Goal: Task Accomplishment & Management: Complete application form

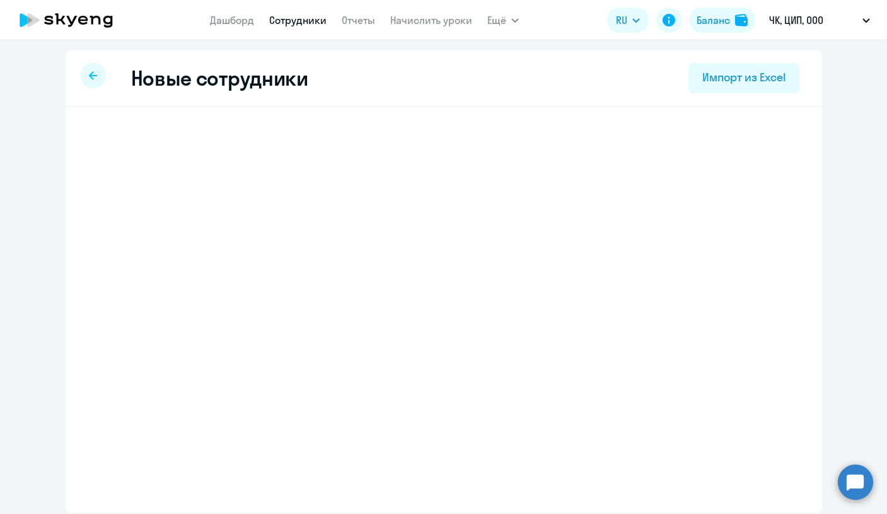
select select "english_adult_not_native_speaker"
select select "3"
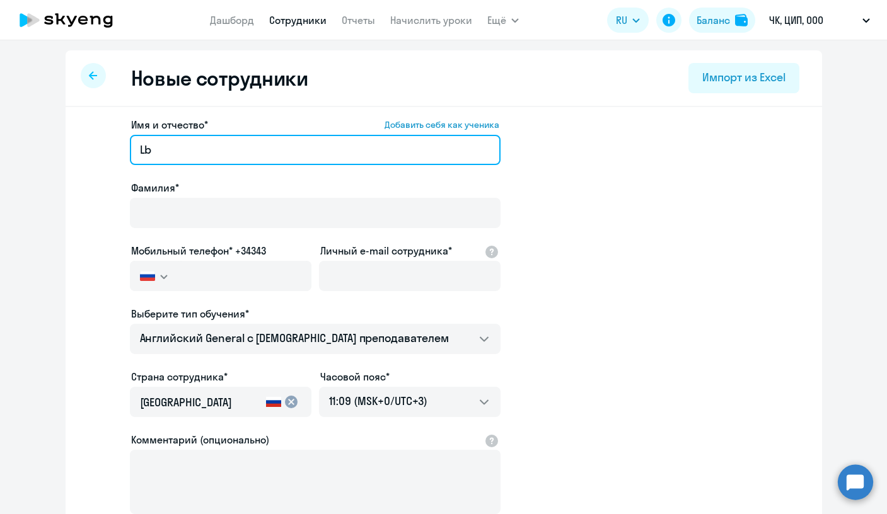
type input "L"
type input "[PERSON_NAME]"
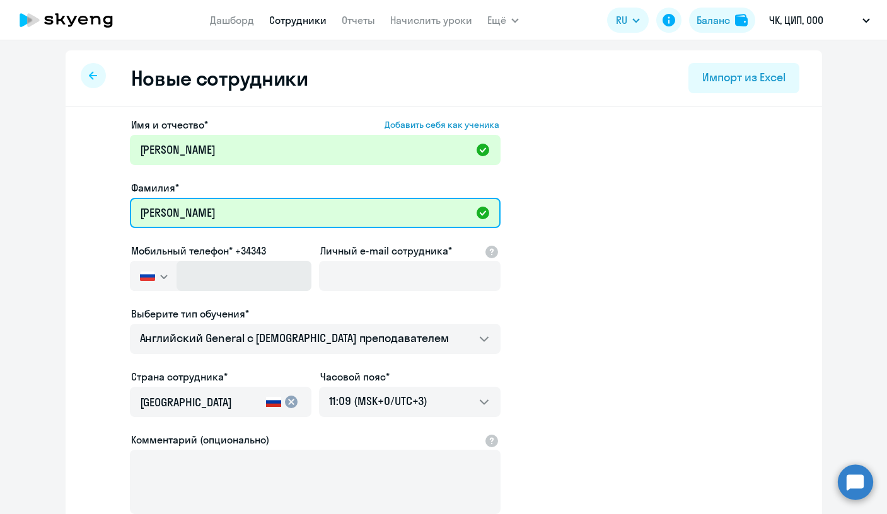
type input "[PERSON_NAME]"
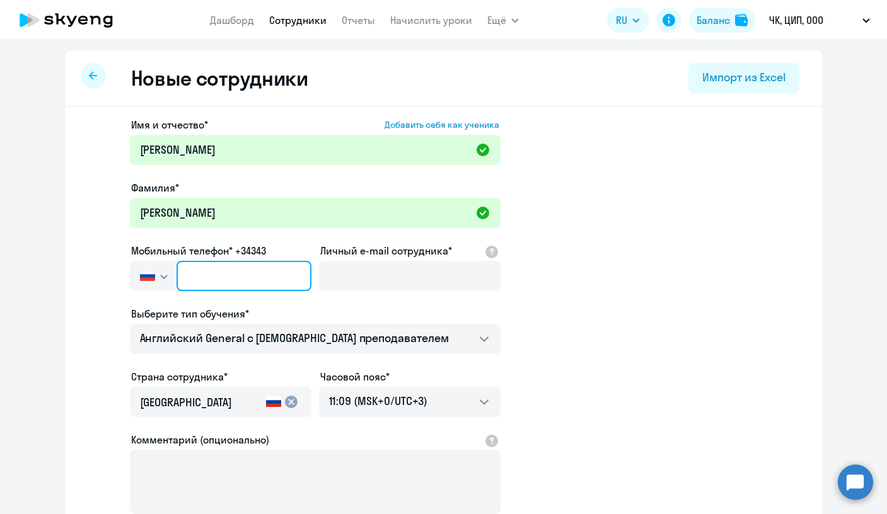
click at [223, 285] on input "text" at bounding box center [244, 276] width 134 height 30
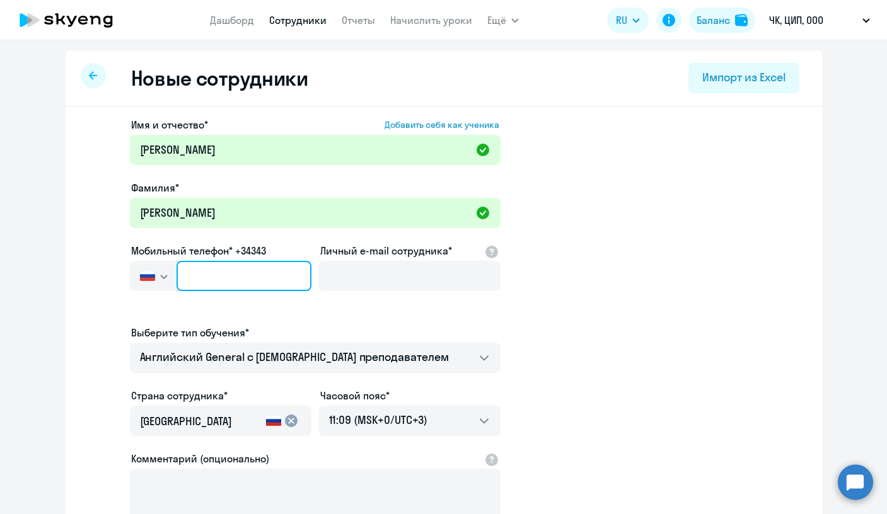
paste input "[PHONE_NUMBER]"
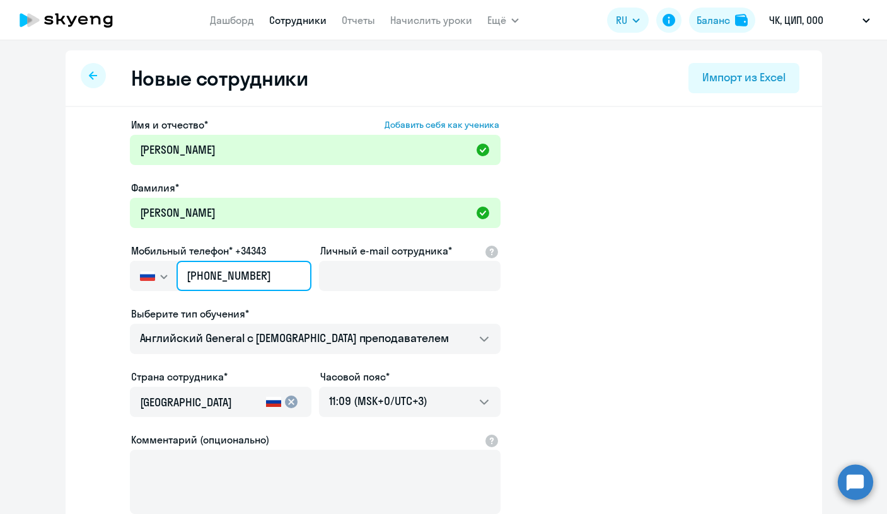
type input "[PHONE_NUMBER]"
click at [654, 276] on app-new-student-form "Имя и отчество* Добавить себя как ученика [PERSON_NAME]* [PERSON_NAME] телефон*…" at bounding box center [444, 341] width 716 height 449
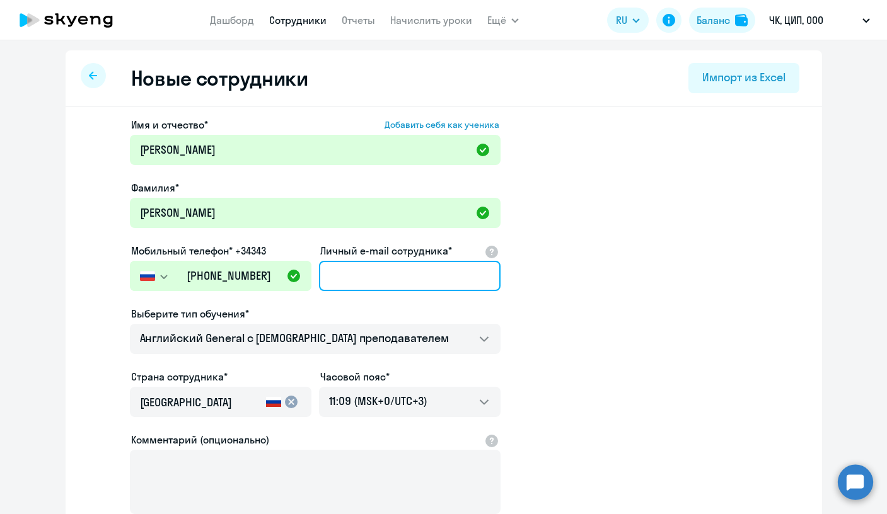
paste input "[EMAIL_ADDRESS][DOMAIN_NAME]"
type input "[EMAIL_ADDRESS][DOMAIN_NAME]"
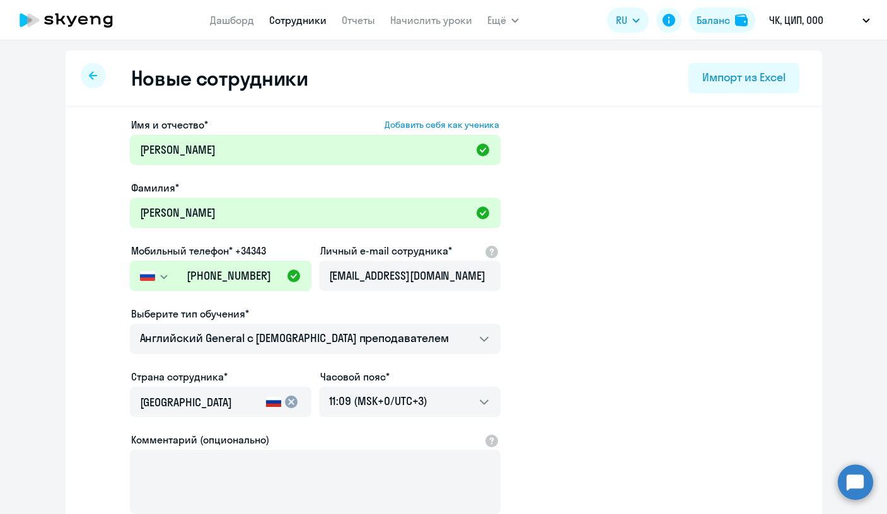
click at [625, 257] on app-new-student-form "Имя и отчество* Добавить себя как ученика [PERSON_NAME]* [PERSON_NAME] телефон*…" at bounding box center [444, 341] width 716 height 449
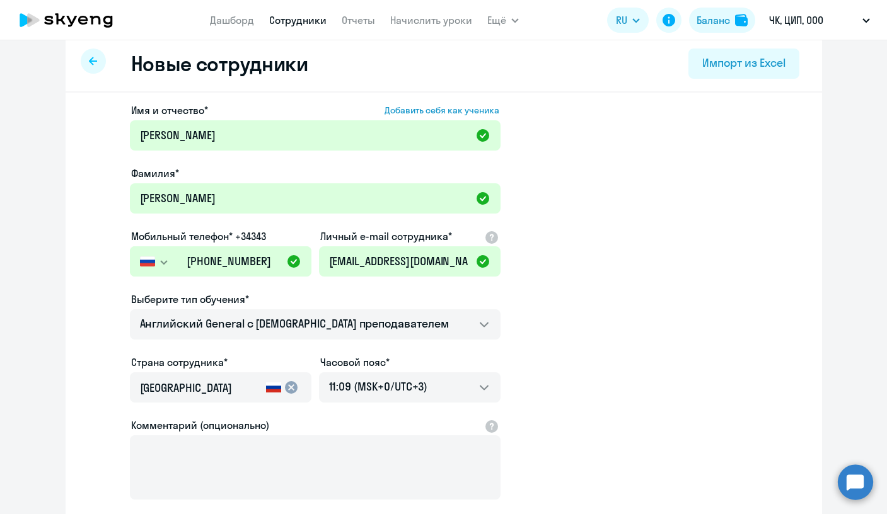
scroll to position [115, 0]
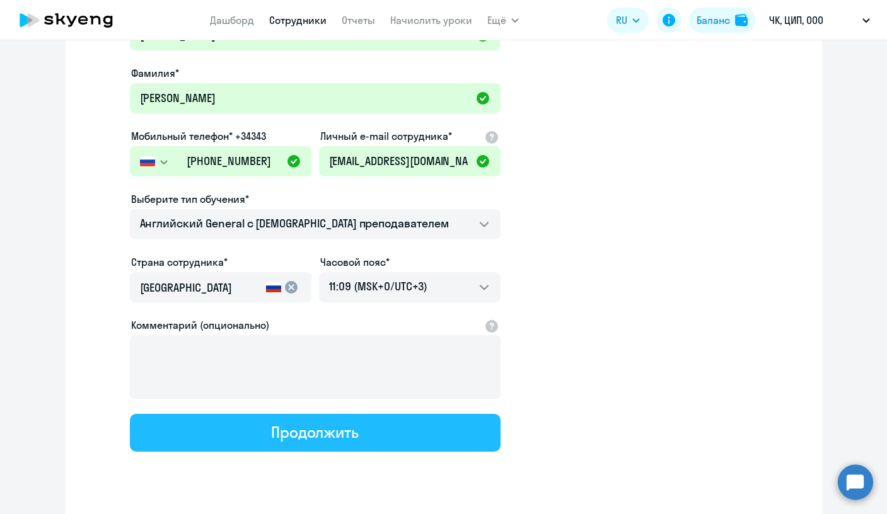
click at [379, 438] on button "Продолжить" at bounding box center [315, 433] width 371 height 38
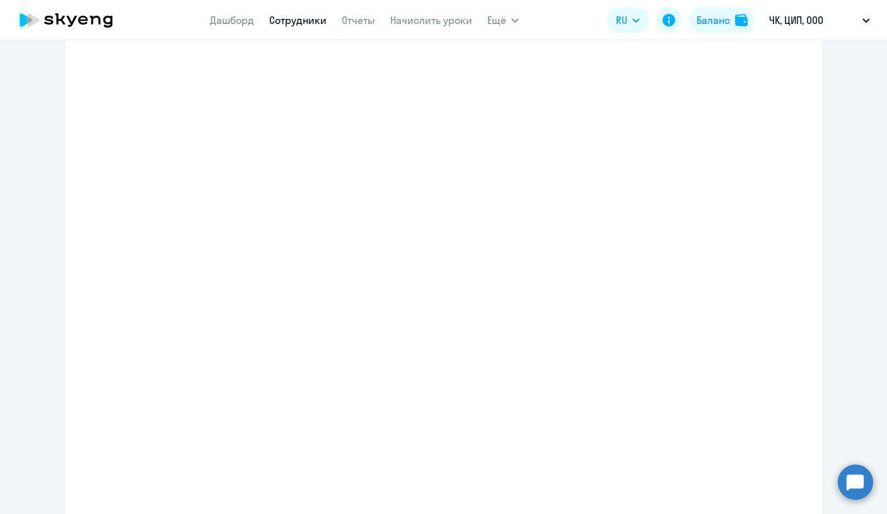
select select "english_adult_not_native_speaker"
select select "3"
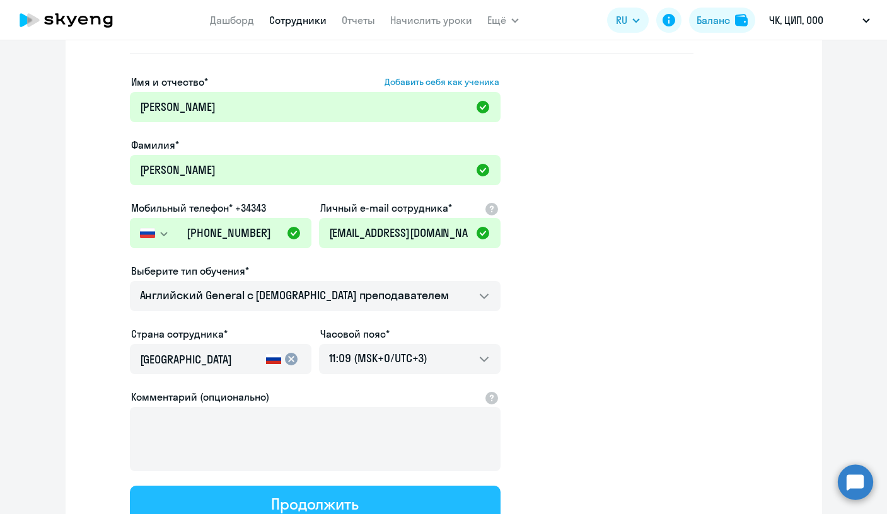
scroll to position [0, 0]
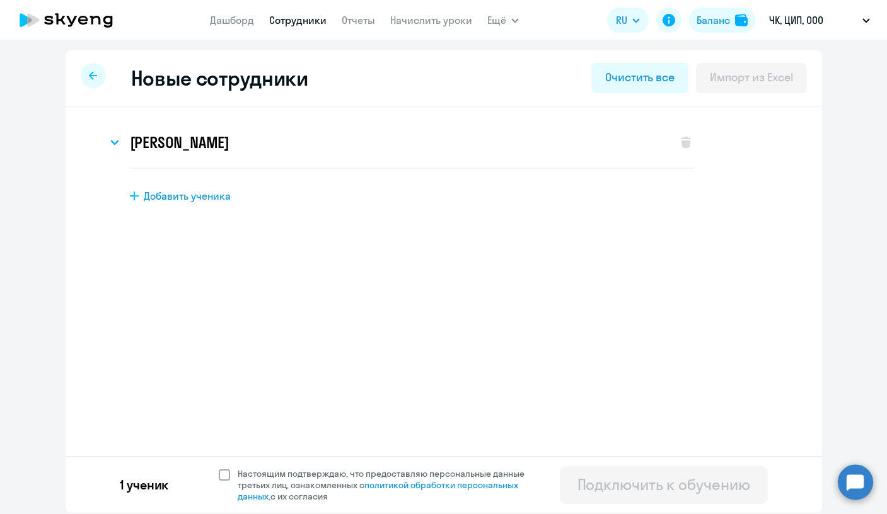
click at [224, 475] on span at bounding box center [224, 475] width 11 height 11
click at [219, 468] on input "Настоящим подтверждаю, что предоставляю персональные данные третьих лиц, ознако…" at bounding box center [218, 468] width 1 height 1
checkbox input "true"
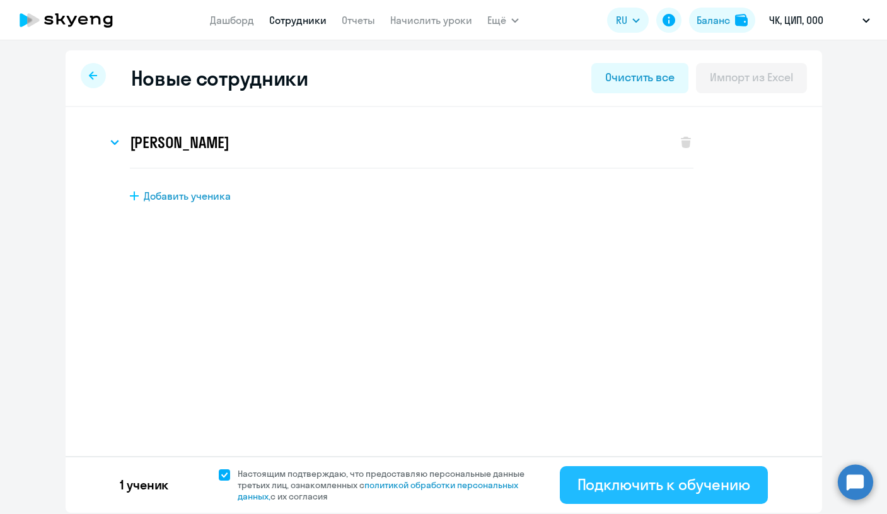
click at [705, 491] on div "Подключить к обучению" at bounding box center [663, 485] width 173 height 20
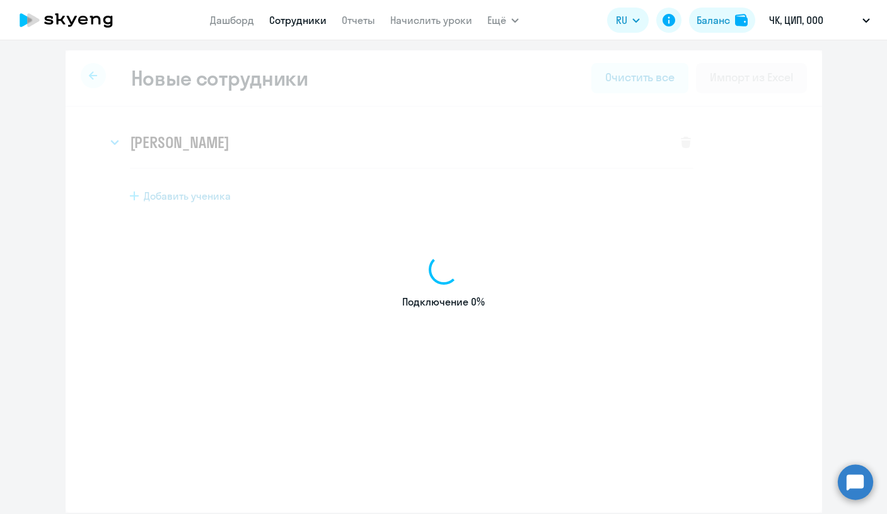
select select "english_adult_not_native_speaker"
select select "3"
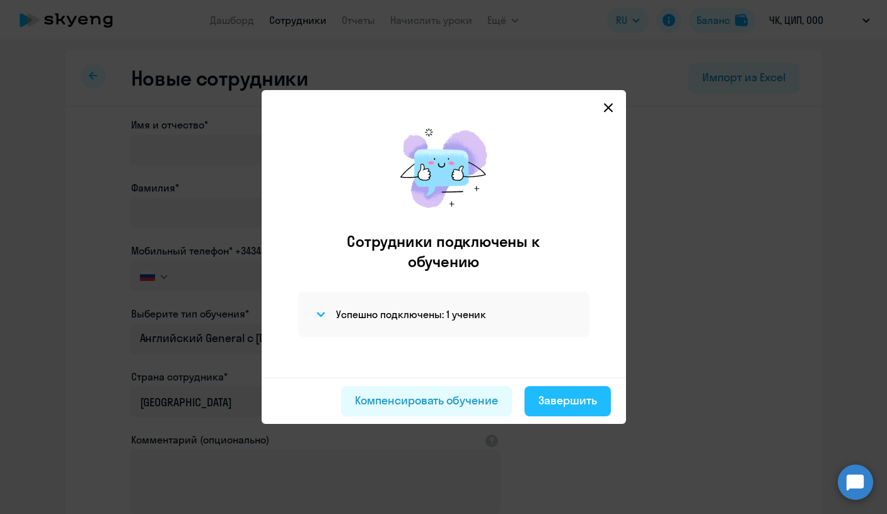
click at [576, 403] on div "Завершить" at bounding box center [567, 401] width 59 height 16
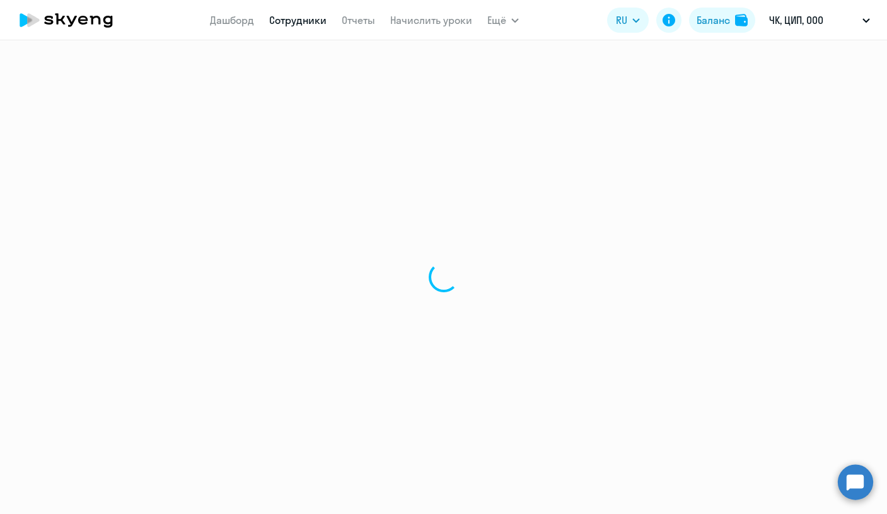
select select "30"
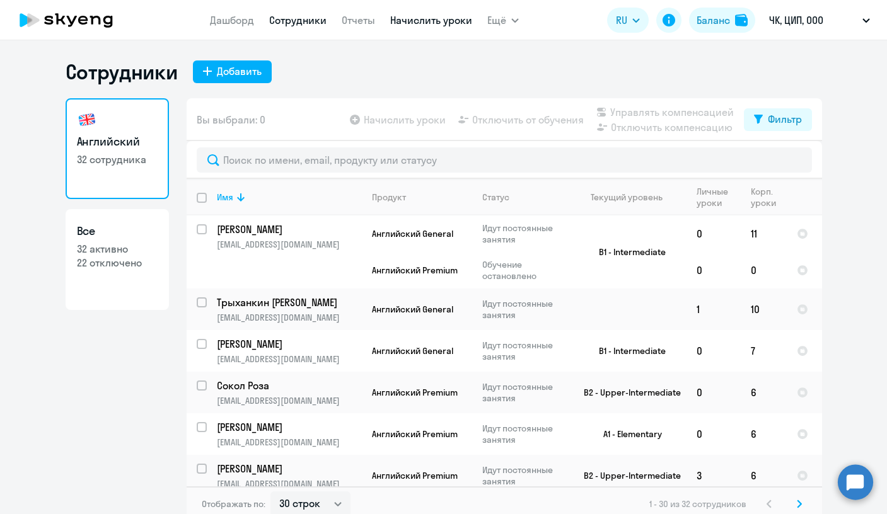
click at [427, 20] on link "Начислить уроки" at bounding box center [431, 20] width 82 height 13
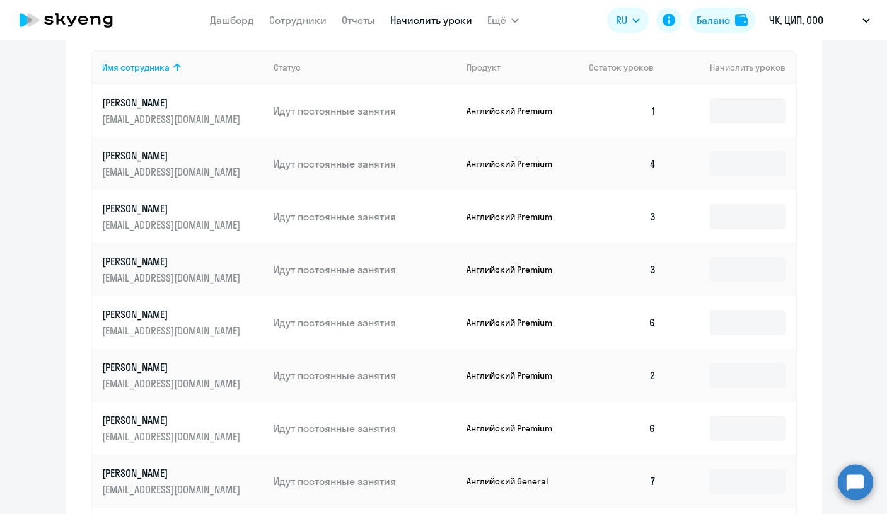
scroll to position [787, 0]
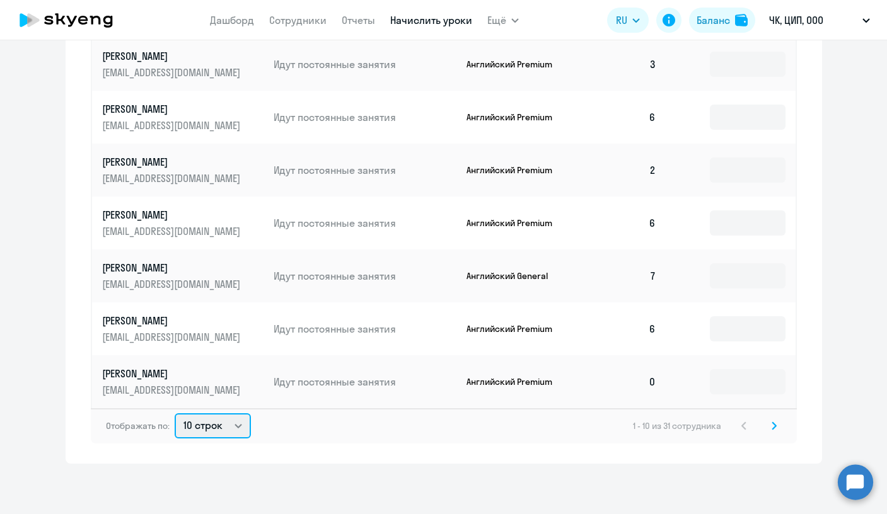
select select "50"
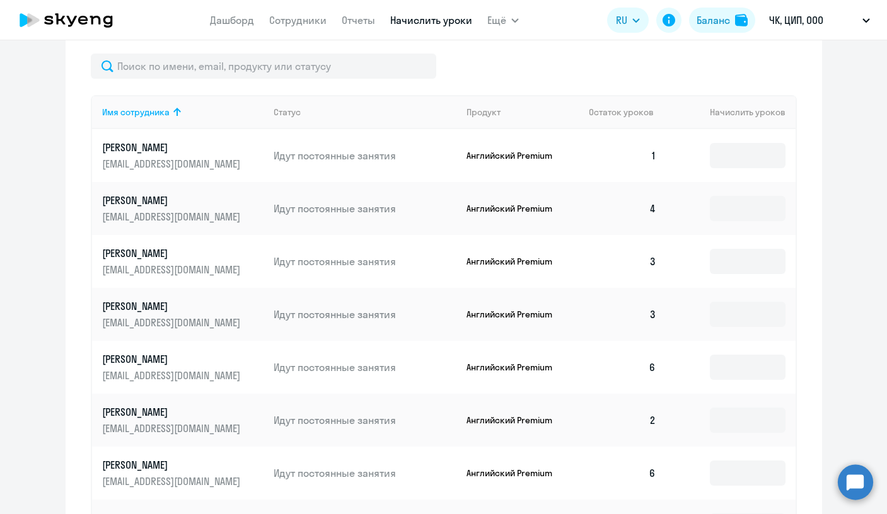
scroll to position [506, 0]
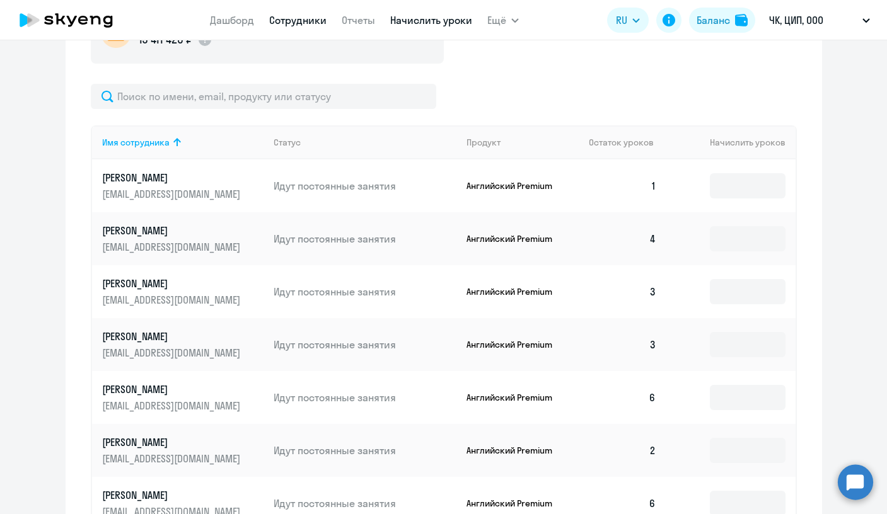
click at [290, 26] on link "Сотрудники" at bounding box center [297, 20] width 57 height 13
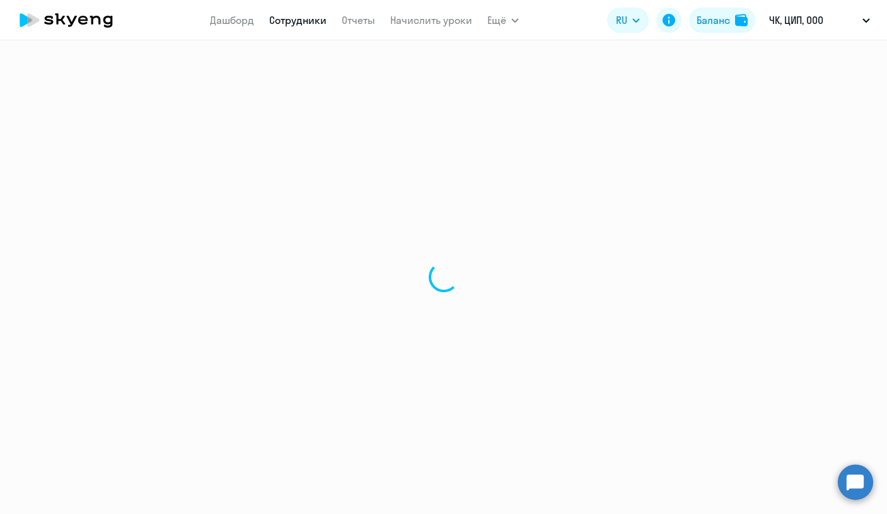
select select "30"
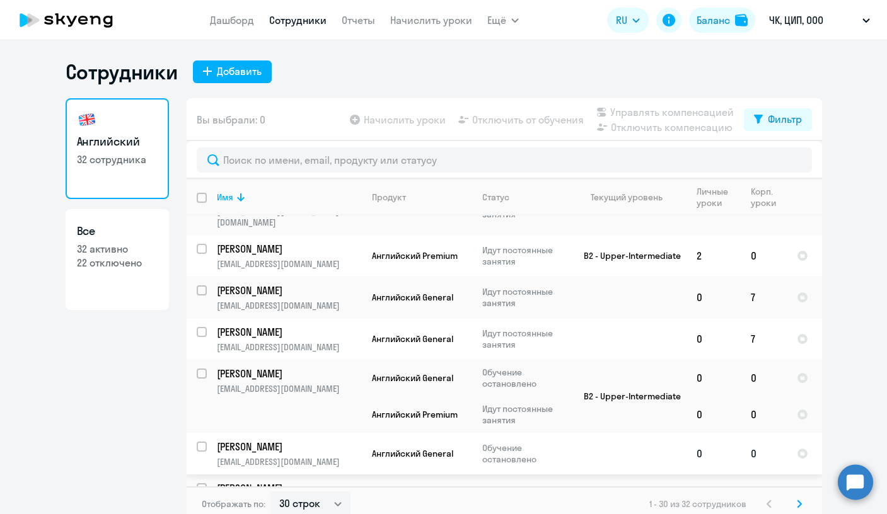
scroll to position [786, 0]
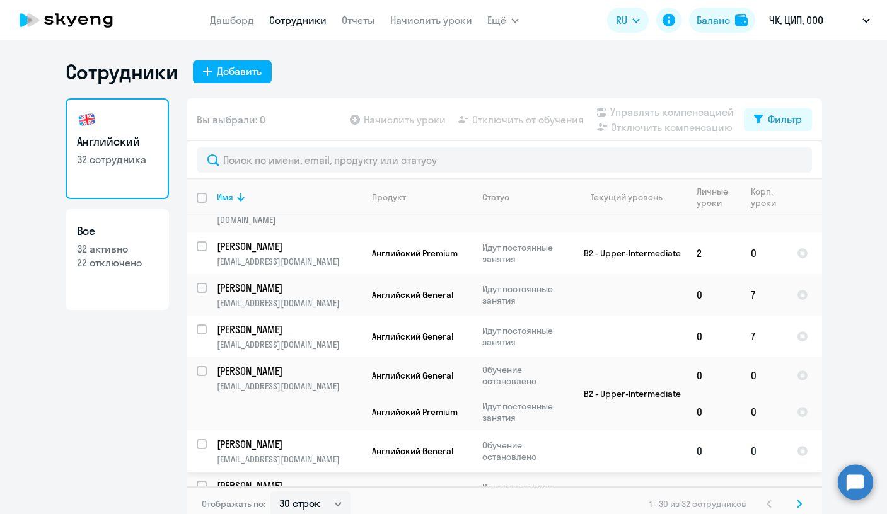
click at [250, 438] on p "[PERSON_NAME]" at bounding box center [288, 445] width 142 height 14
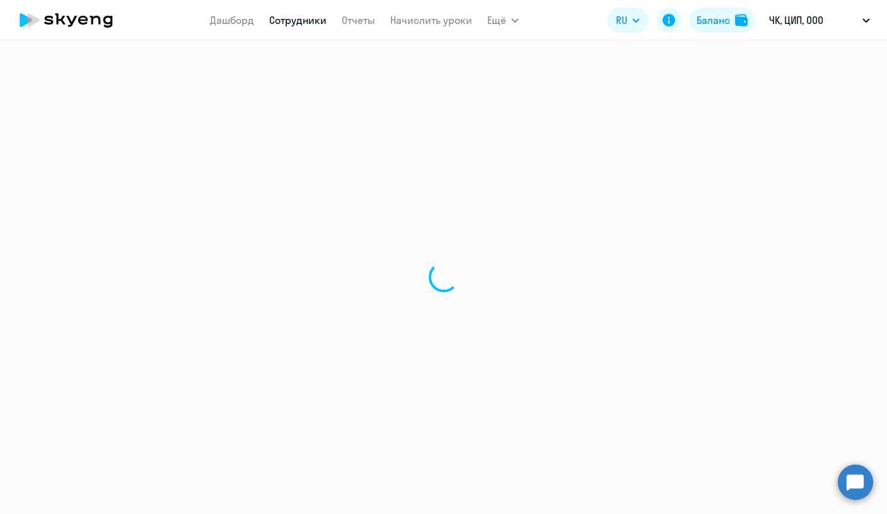
select select "english"
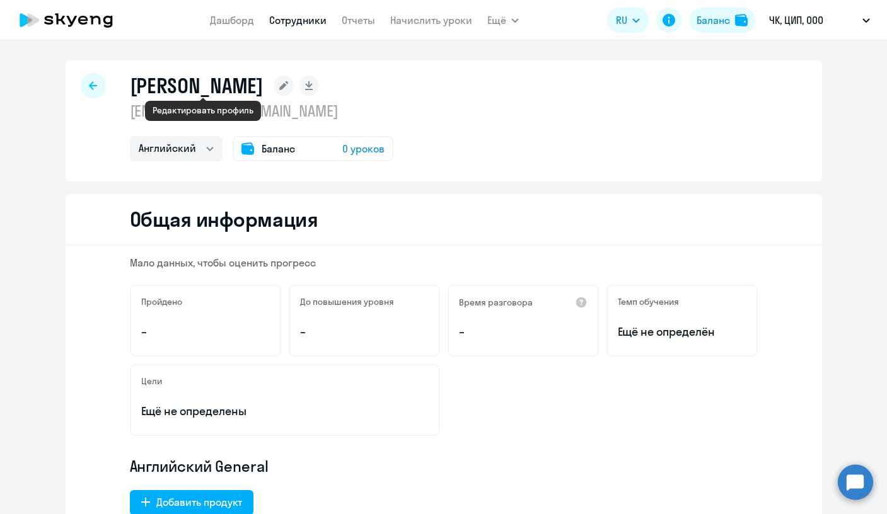
click at [274, 85] on rect at bounding box center [284, 86] width 20 height 20
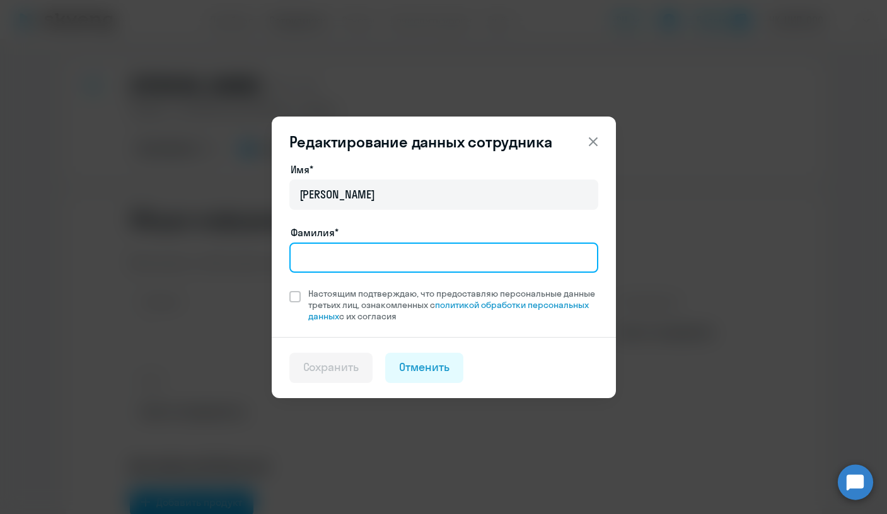
click at [330, 259] on input "Фамилия*" at bounding box center [443, 258] width 309 height 30
type input "[PERSON_NAME]"
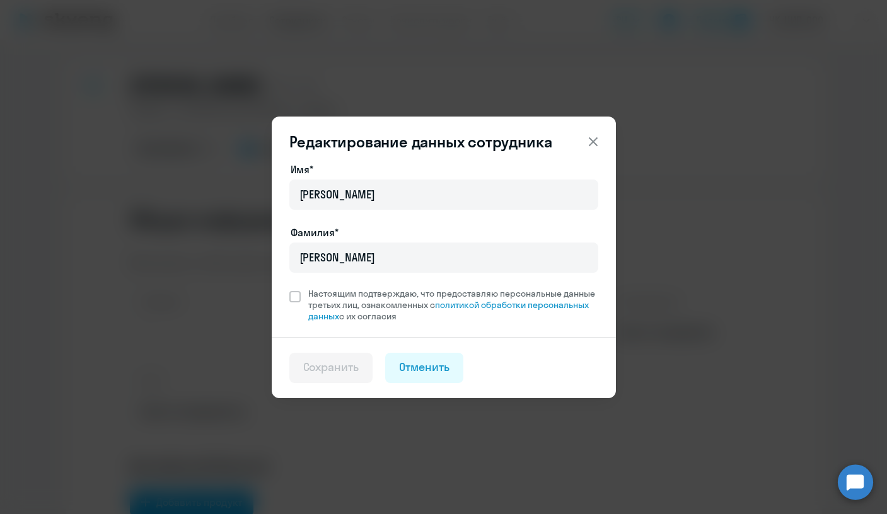
click at [528, 359] on div "Сохранить Отменить" at bounding box center [443, 368] width 309 height 30
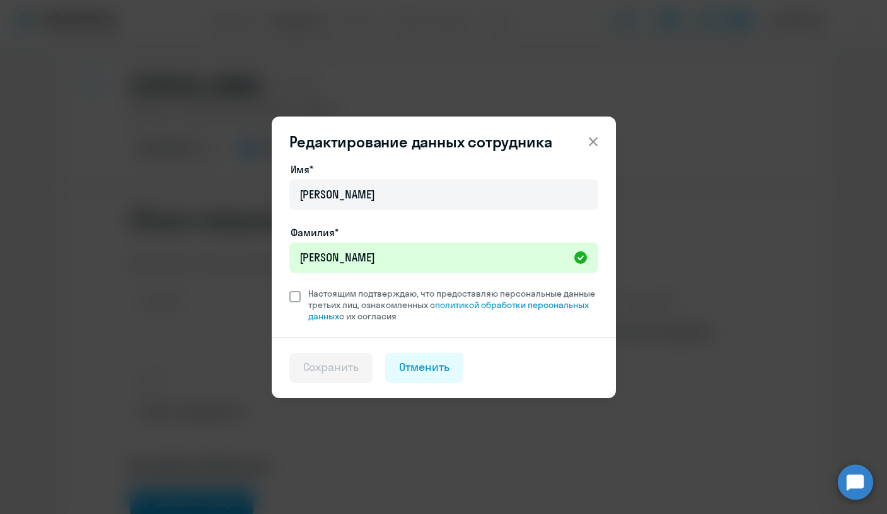
click at [294, 298] on span at bounding box center [294, 296] width 11 height 11
click at [289, 288] on input "Настоящим подтверждаю, что предоставляю персональные данные третьих лиц, ознако…" at bounding box center [289, 287] width 1 height 1
checkbox input "true"
click at [323, 363] on div "Сохранить" at bounding box center [331, 367] width 56 height 16
select select "english"
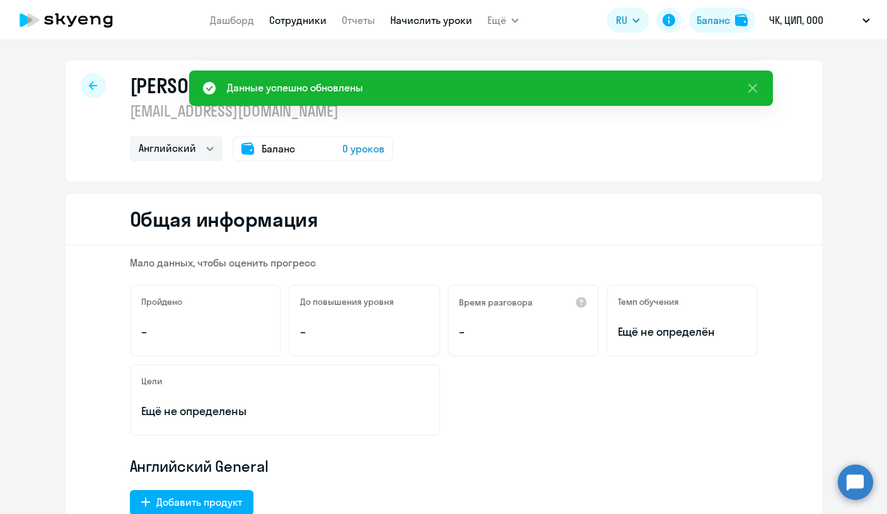
click at [409, 20] on link "Начислить уроки" at bounding box center [431, 20] width 82 height 13
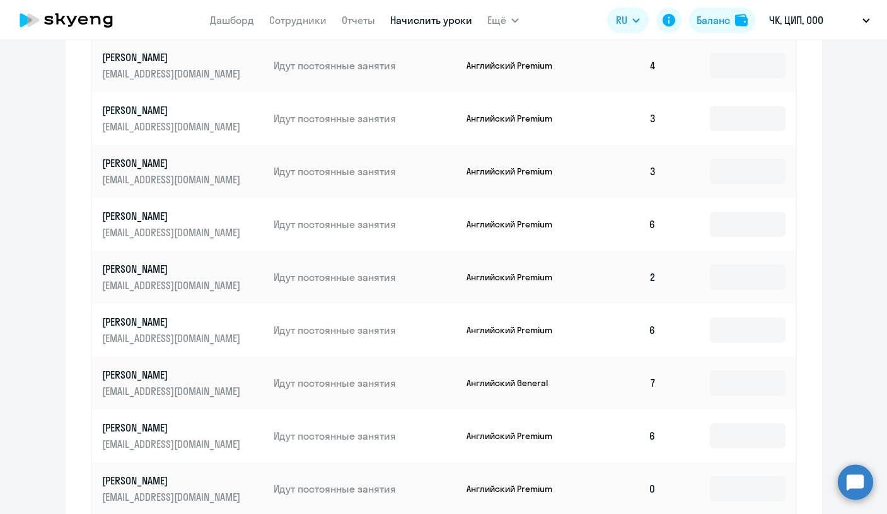
scroll to position [787, 0]
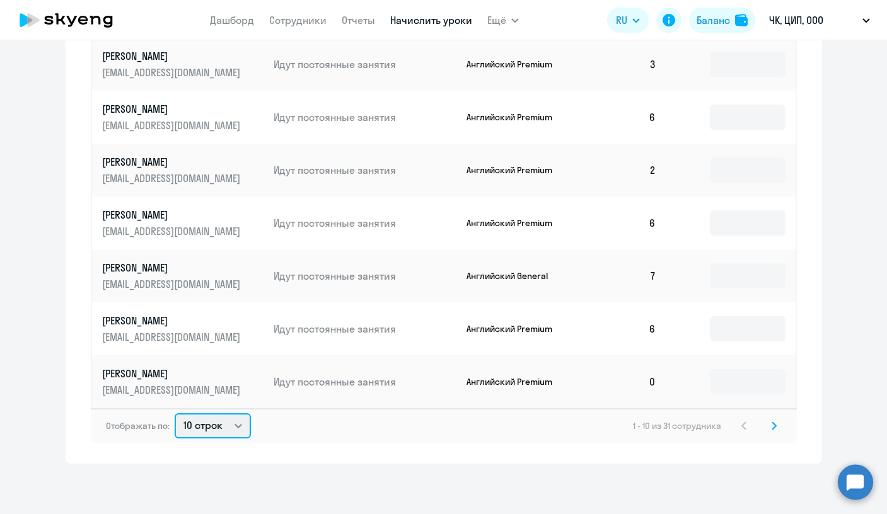
select select "50"
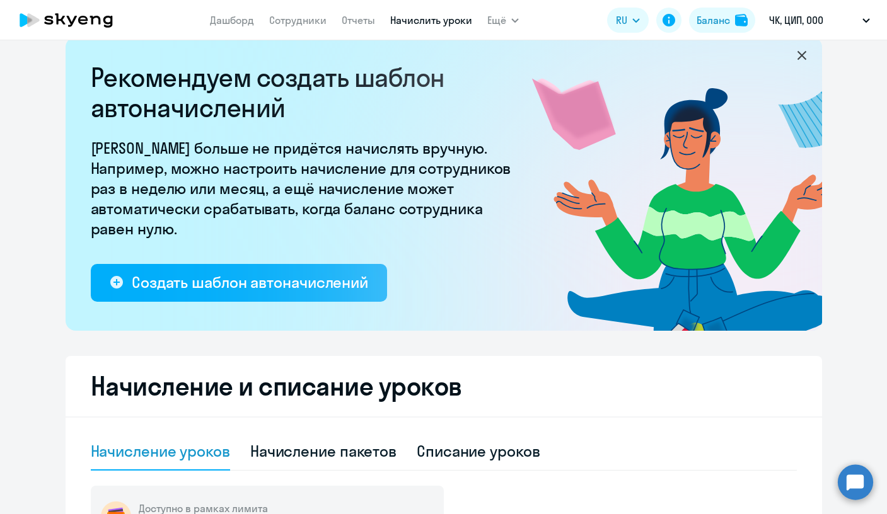
scroll to position [0, 0]
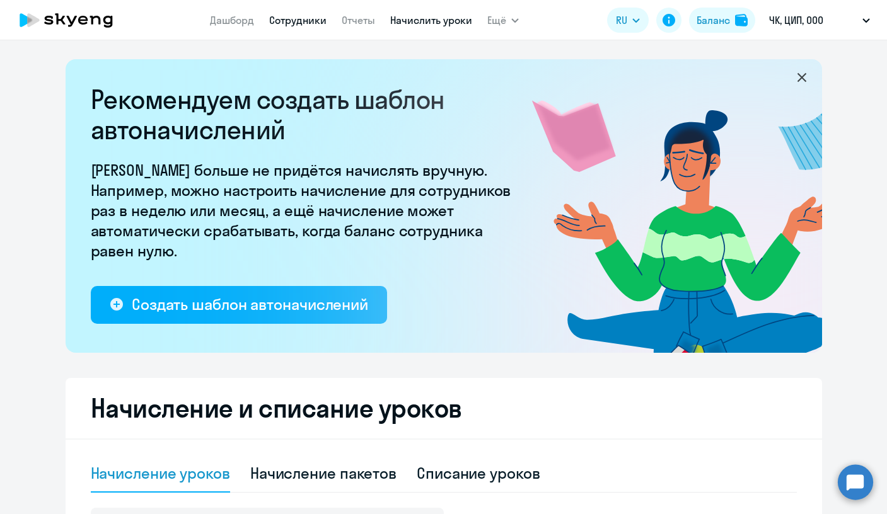
click at [286, 19] on link "Сотрудники" at bounding box center [297, 20] width 57 height 13
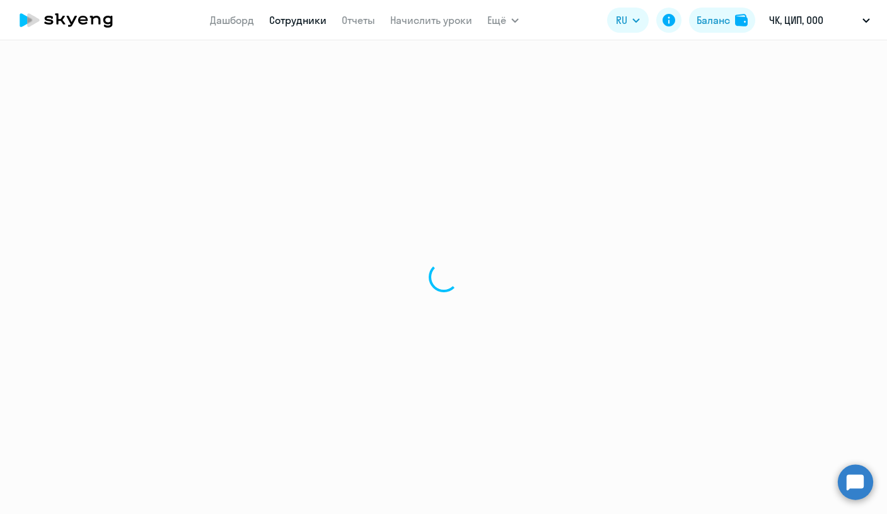
select select "30"
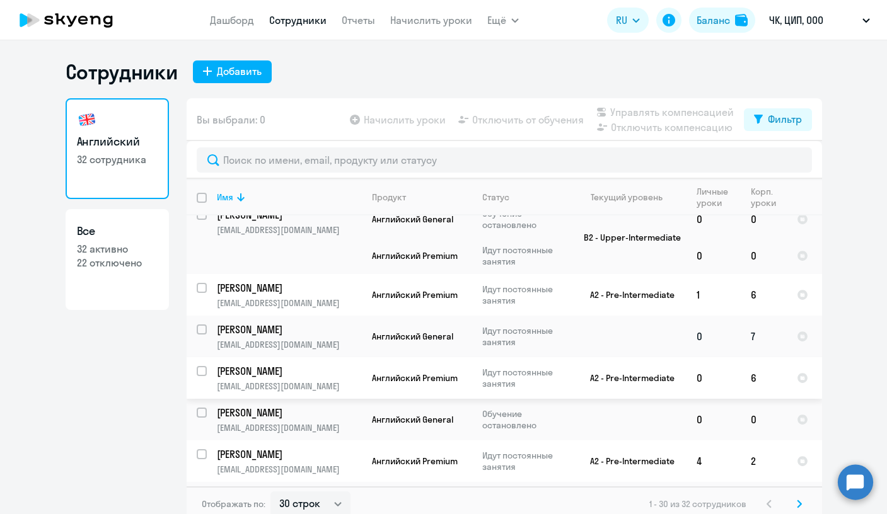
scroll to position [945, 0]
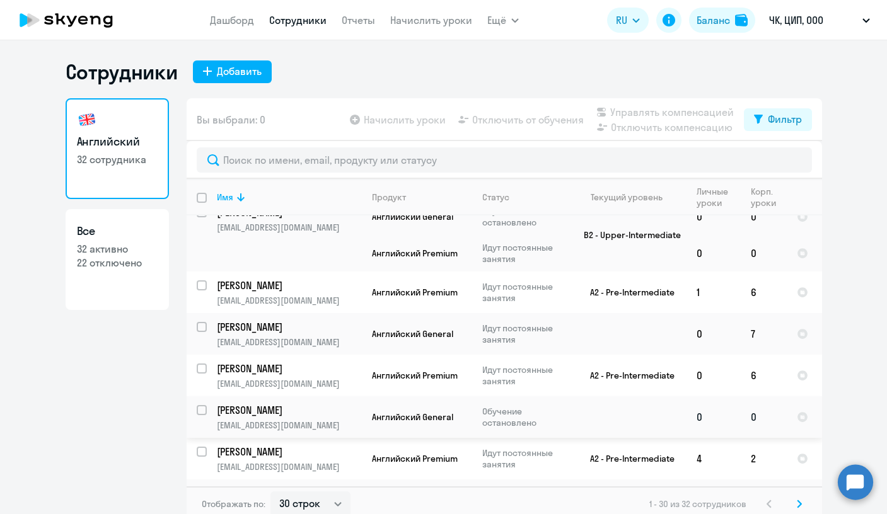
click at [197, 405] on input "select row 15098670" at bounding box center [209, 417] width 25 height 25
checkbox input "true"
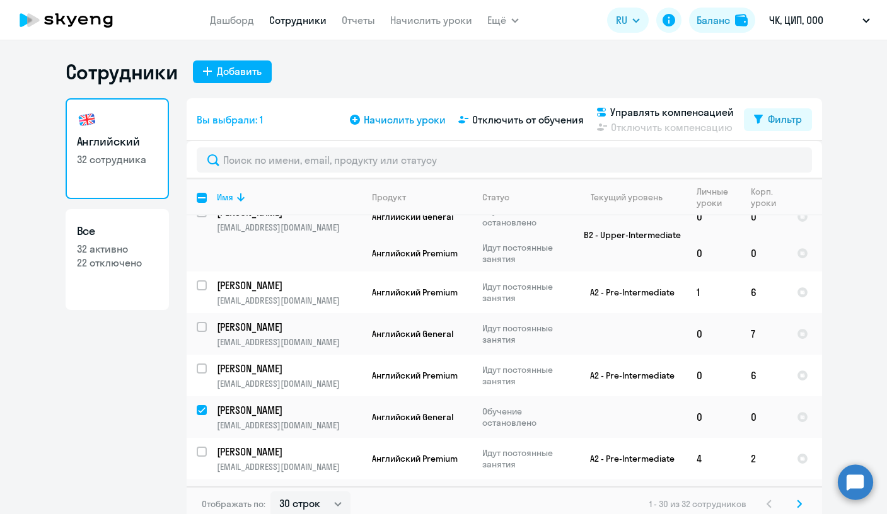
click at [409, 119] on span "Начислить уроки" at bounding box center [405, 119] width 82 height 15
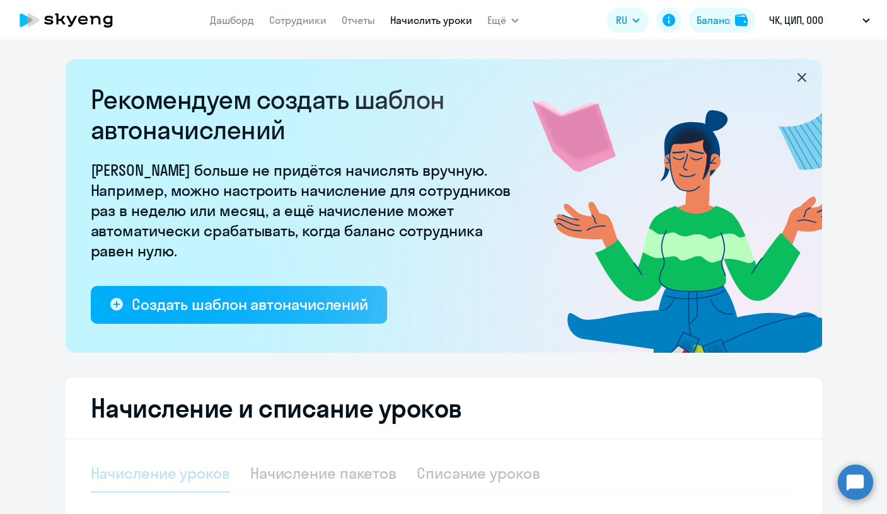
select select "10"
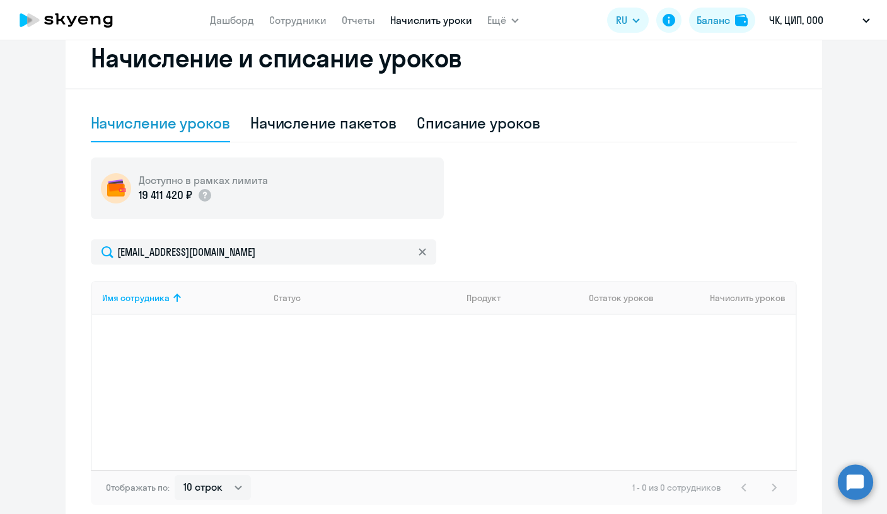
scroll to position [386, 0]
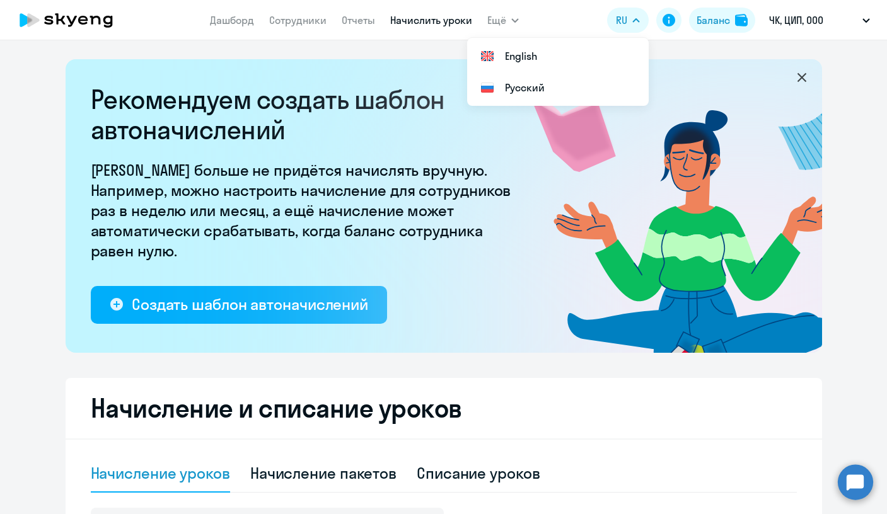
select select "10"
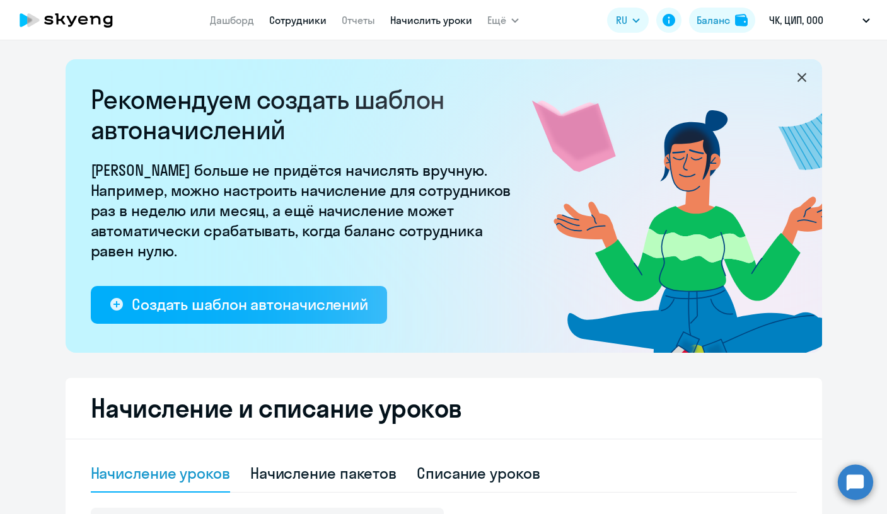
click at [297, 23] on link "Сотрудники" at bounding box center [297, 20] width 57 height 13
select select "30"
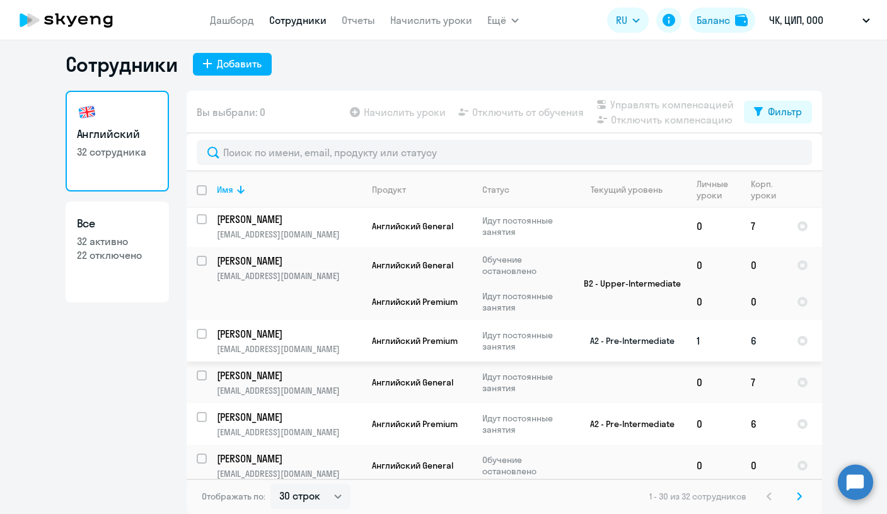
scroll to position [886, 0]
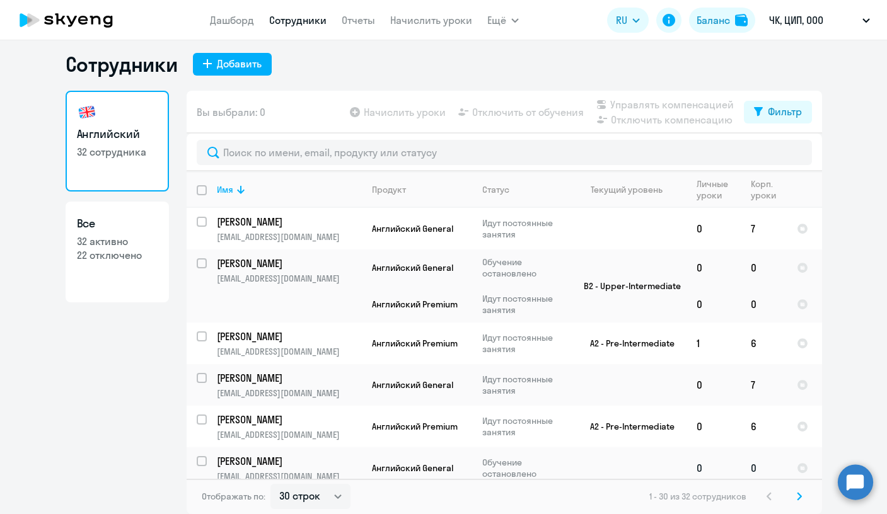
click at [353, 448] on td "Габеева Диана diana_gdf@mail.ru" at bounding box center [284, 469] width 155 height 42
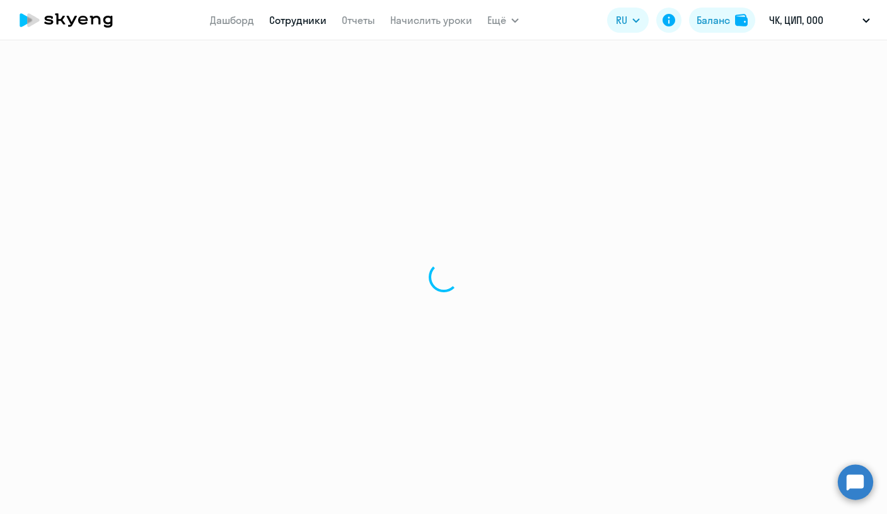
select select "english"
select select "30"
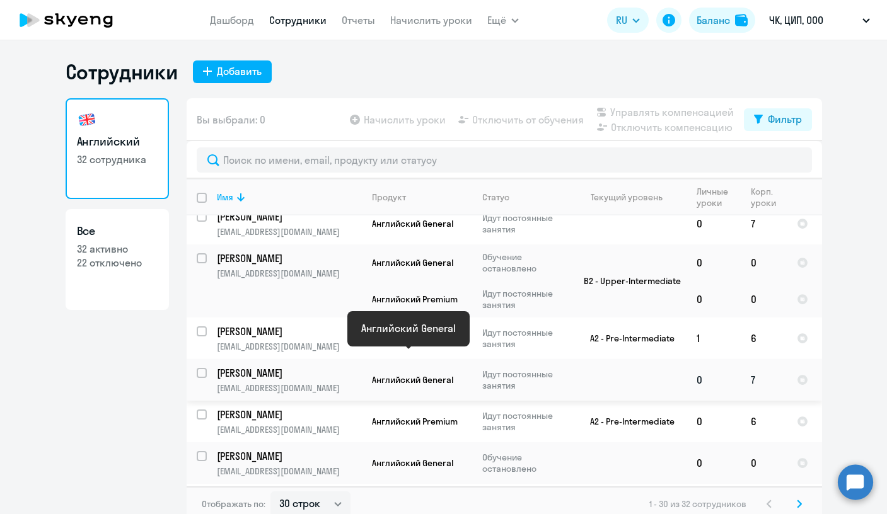
scroll to position [951, 0]
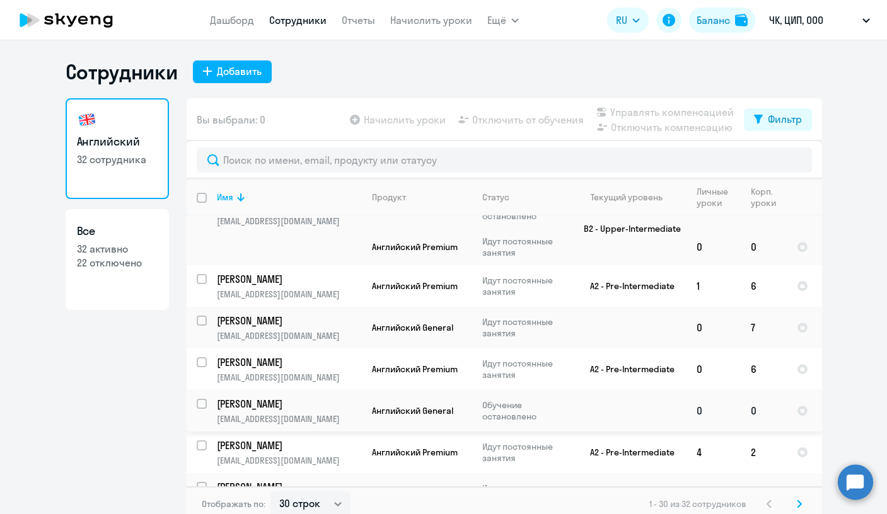
click at [199, 399] on input "select row 15098670" at bounding box center [209, 411] width 25 height 25
checkbox input "true"
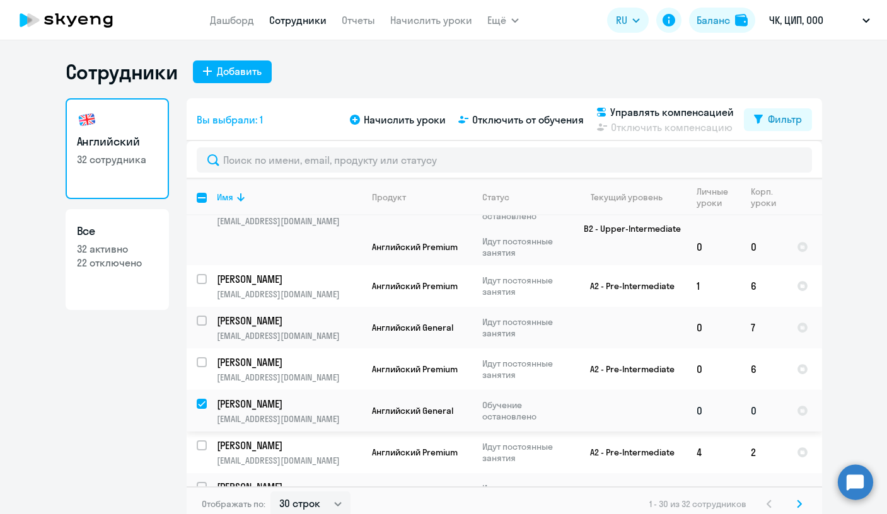
click at [255, 397] on p "[PERSON_NAME]" at bounding box center [288, 404] width 142 height 14
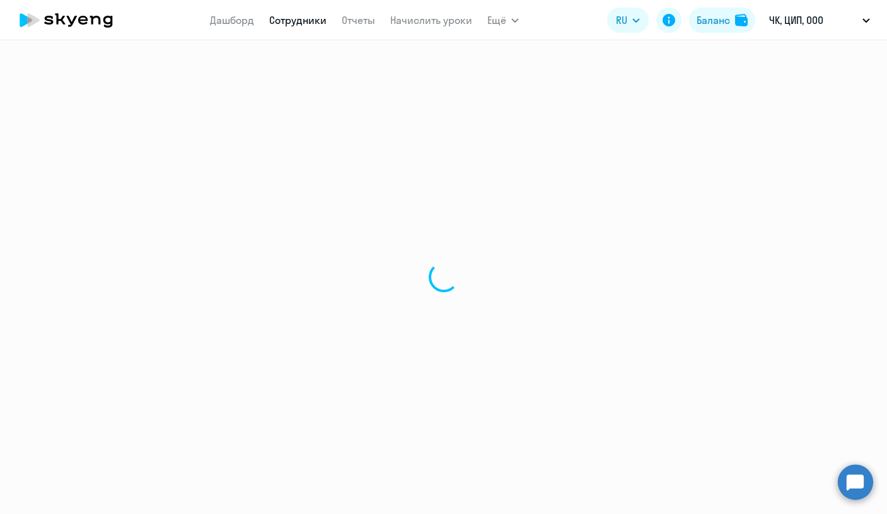
select select "english"
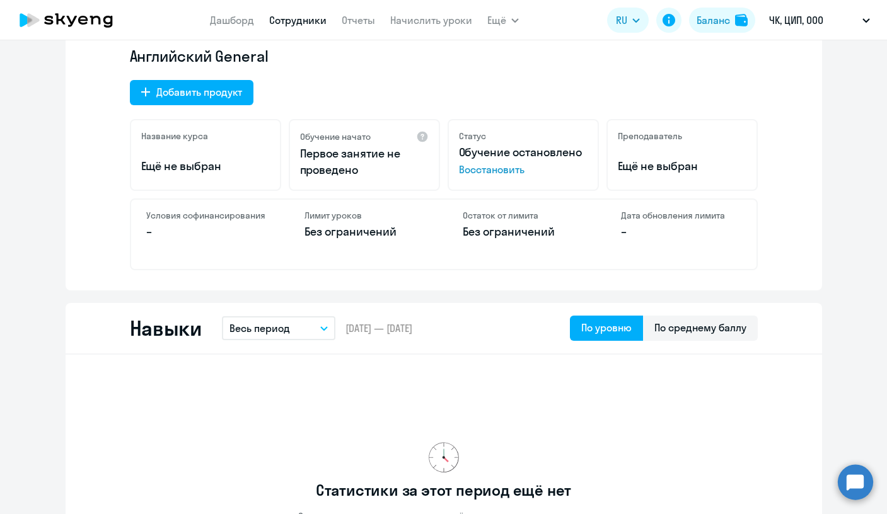
scroll to position [288, 0]
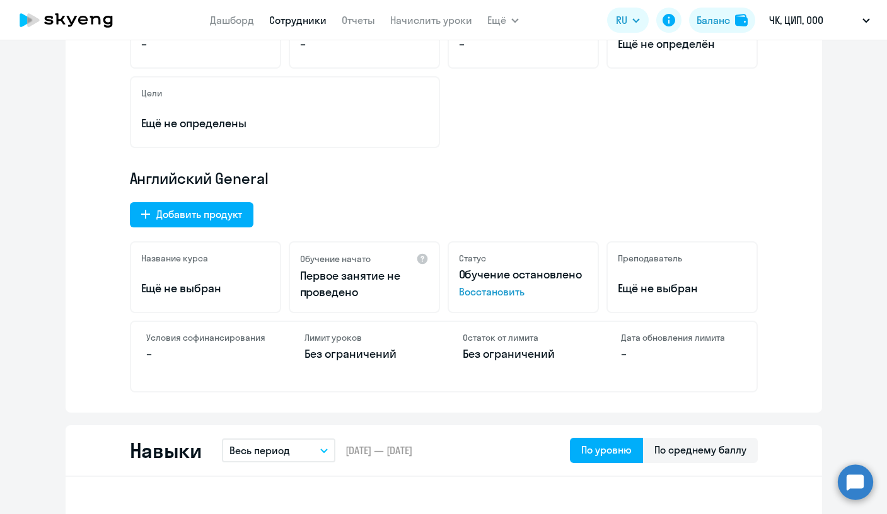
click at [508, 293] on span "Восстановить" at bounding box center [523, 291] width 129 height 15
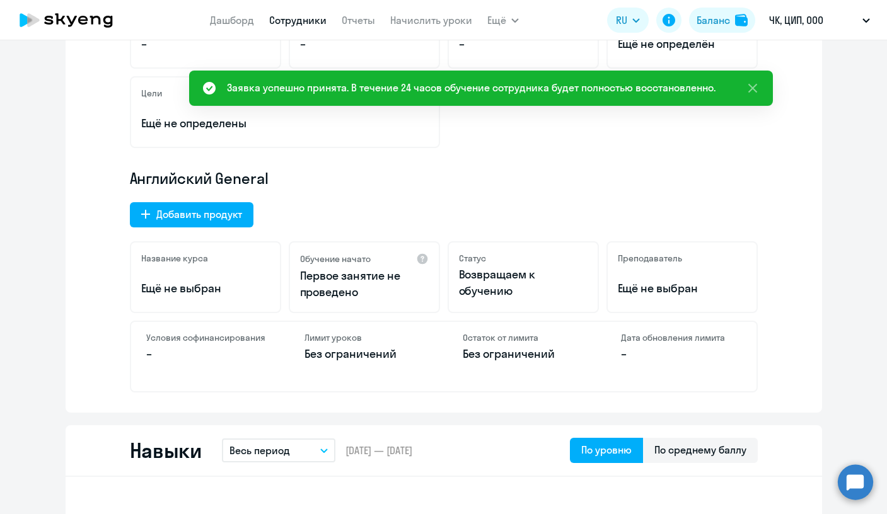
scroll to position [0, 0]
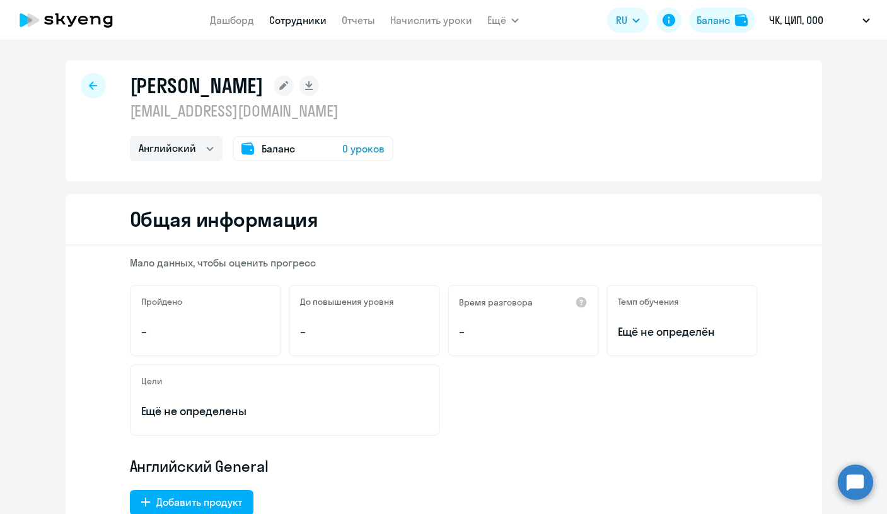
click at [91, 86] on icon at bounding box center [93, 85] width 8 height 8
select select "30"
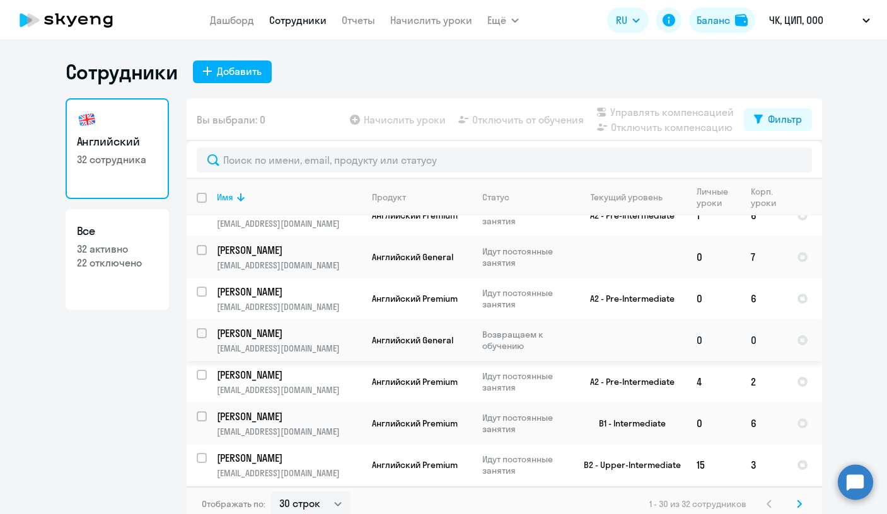
scroll to position [8, 0]
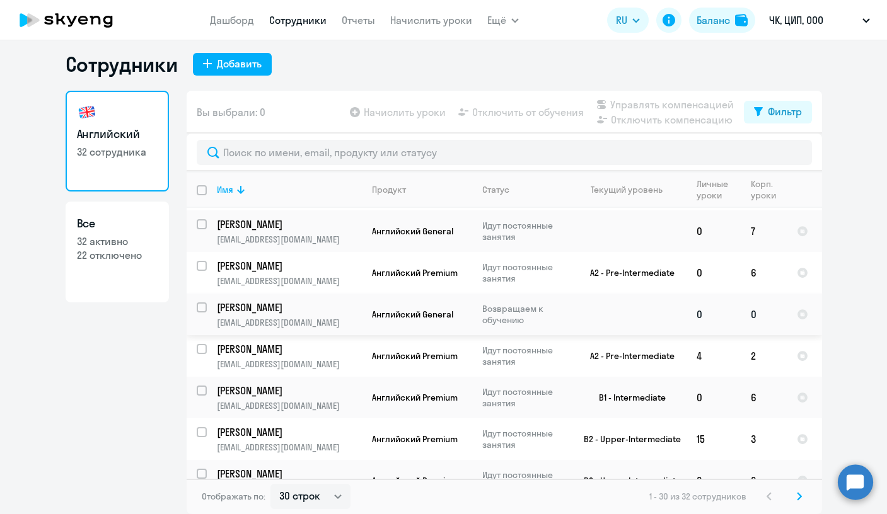
click at [207, 294] on td "Габеева Диана diana_gdf@mail.ru" at bounding box center [284, 315] width 155 height 42
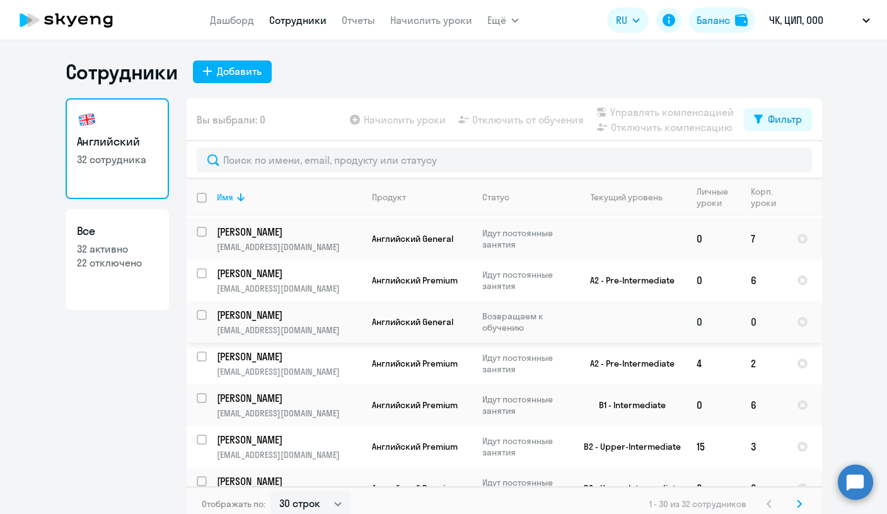
select select "english"
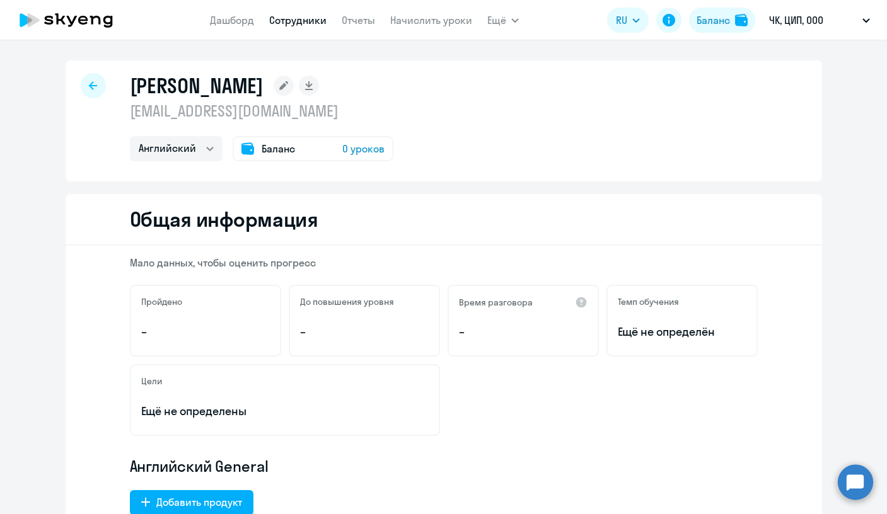
scroll to position [3, 0]
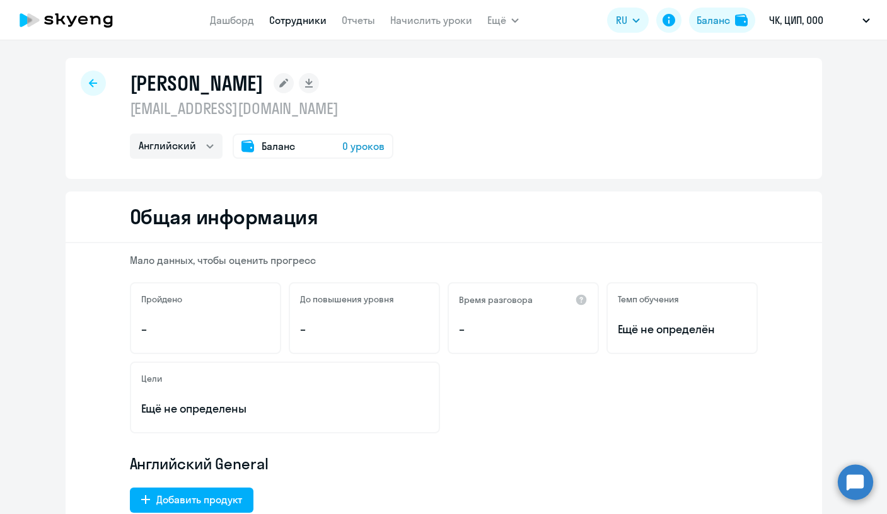
click at [95, 88] on div at bounding box center [93, 83] width 25 height 25
select select "30"
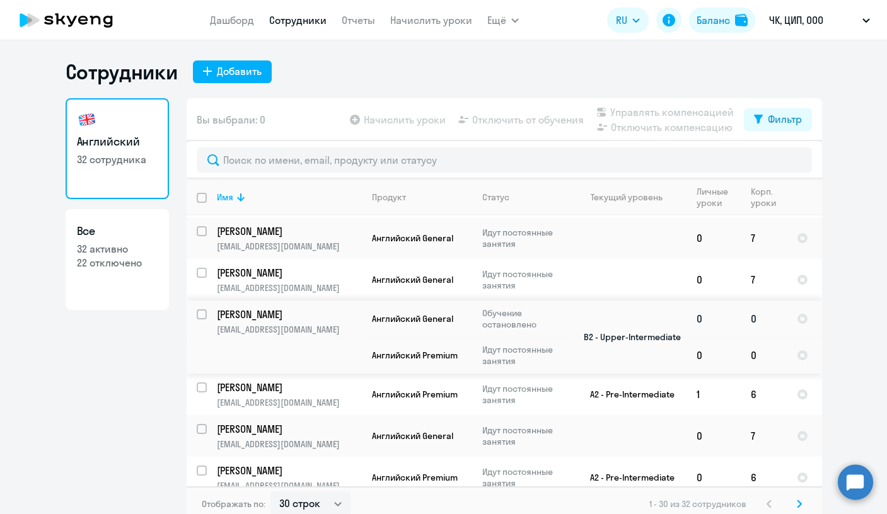
scroll to position [914, 0]
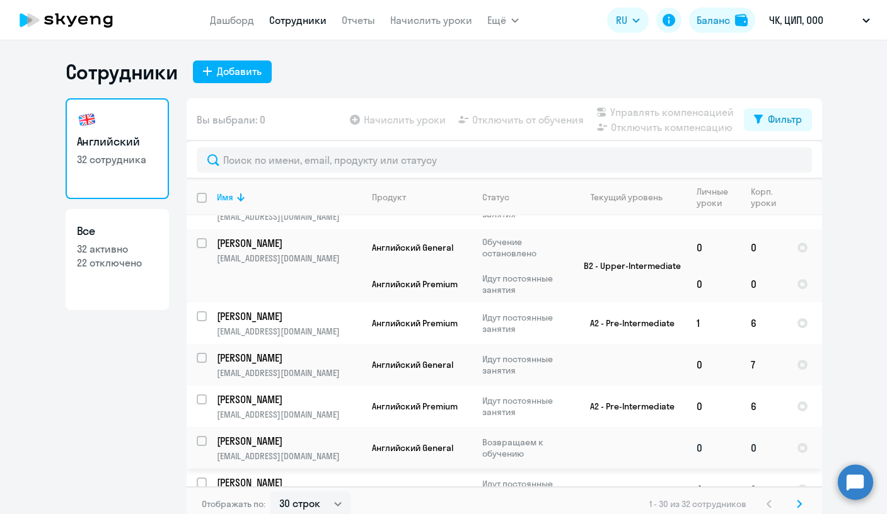
click at [197, 436] on input "select row 15098670" at bounding box center [209, 448] width 25 height 25
checkbox input "true"
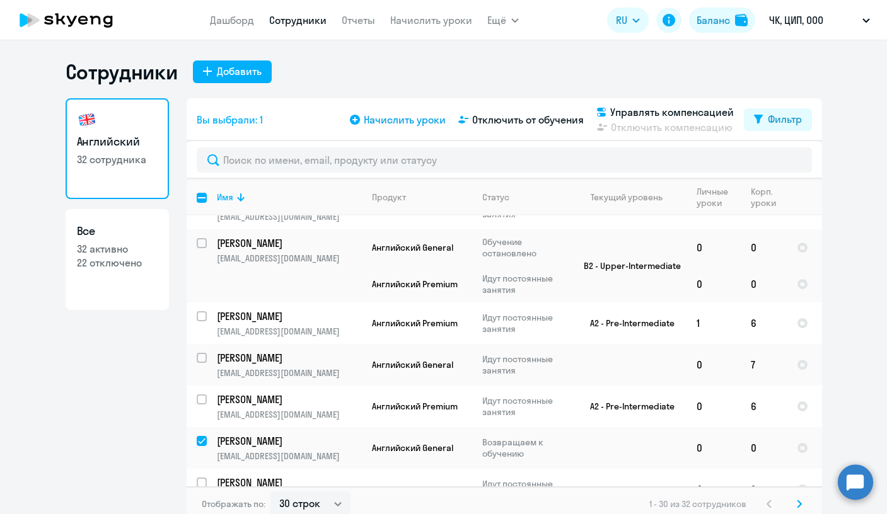
click at [417, 117] on span "Начислить уроки" at bounding box center [405, 119] width 82 height 15
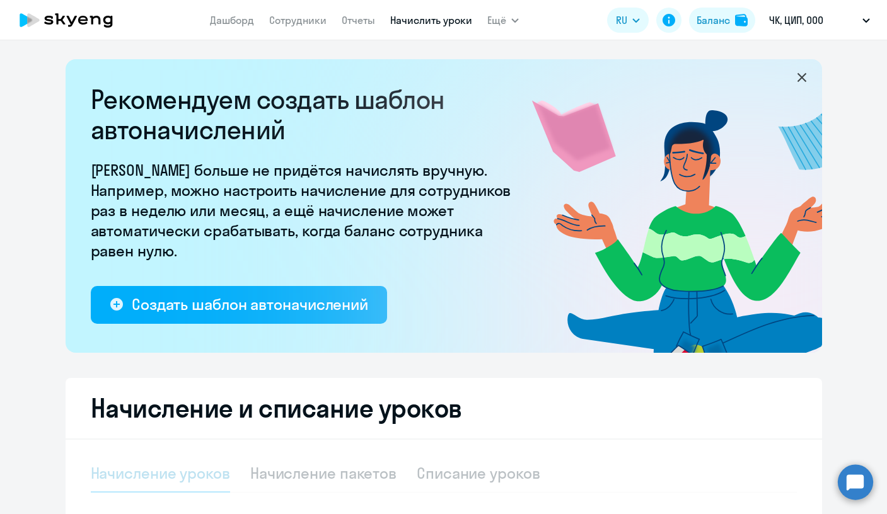
select select "10"
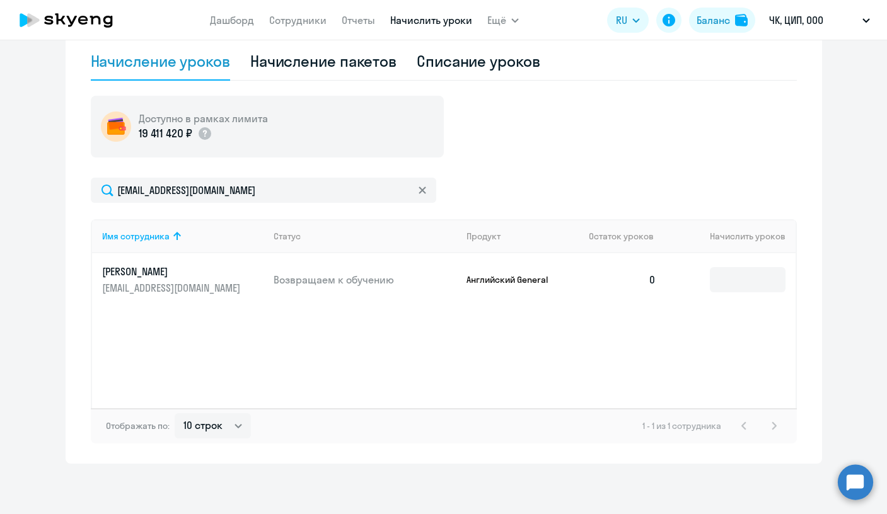
scroll to position [412, 0]
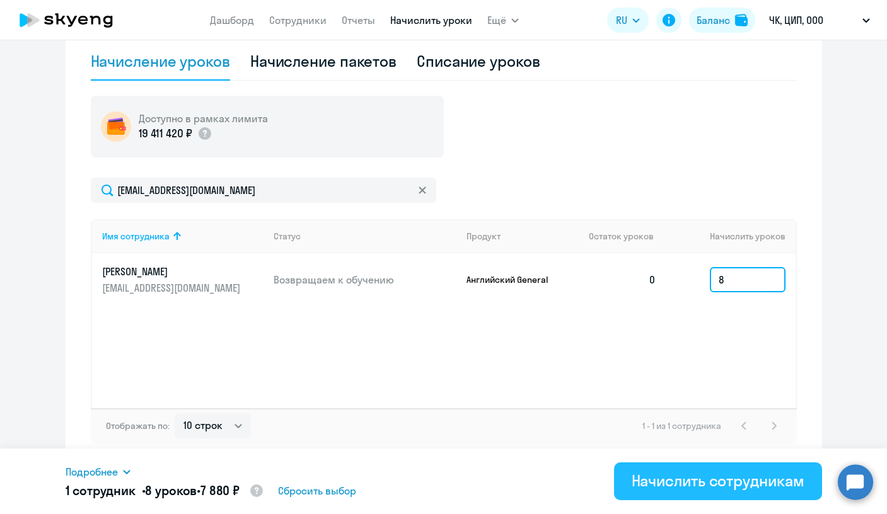
type input "8"
click at [736, 484] on div "Начислить сотрудникам" at bounding box center [718, 481] width 173 height 20
